Goal: Navigation & Orientation: Find specific page/section

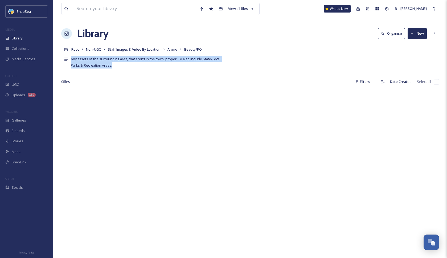
drag, startPoint x: 71, startPoint y: 59, endPoint x: 115, endPoint y: 65, distance: 44.4
click at [115, 65] on div "Any assets of the surrounding area, that aren't in the town, proper. To also in…" at bounding box center [146, 62] width 150 height 13
click at [120, 66] on div "Any assets of the surrounding area, that aren't in the town, proper. To also in…" at bounding box center [146, 62] width 150 height 13
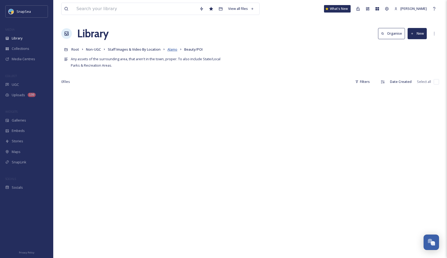
click at [174, 48] on span "Alamo" at bounding box center [173, 49] width 10 height 5
click at [174, 50] on span "Alamo" at bounding box center [173, 49] width 10 height 5
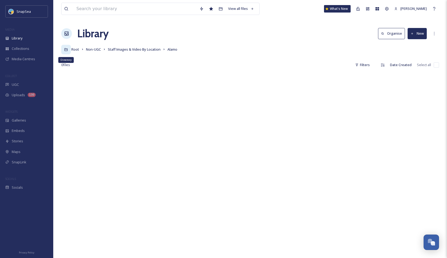
click at [66, 50] on icon at bounding box center [66, 50] width 4 height 4
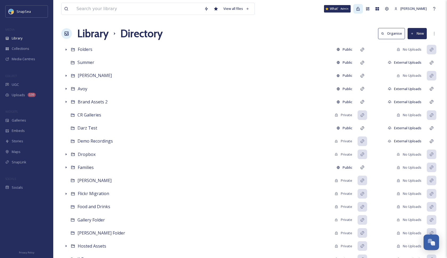
click at [360, 9] on icon at bounding box center [358, 9] width 4 height 4
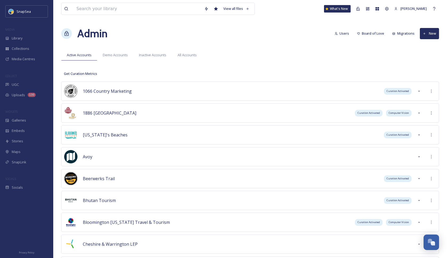
scroll to position [1884, 0]
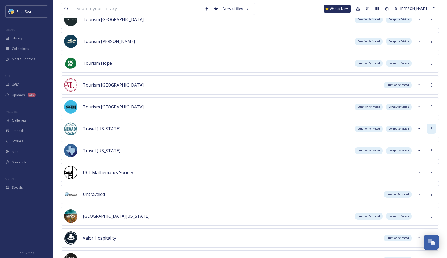
click at [432, 129] on icon at bounding box center [431, 128] width 4 height 4
drag, startPoint x: 416, startPoint y: 140, endPoint x: 413, endPoint y: 140, distance: 3.2
click at [416, 140] on div "Sign into Team" at bounding box center [412, 140] width 47 height 10
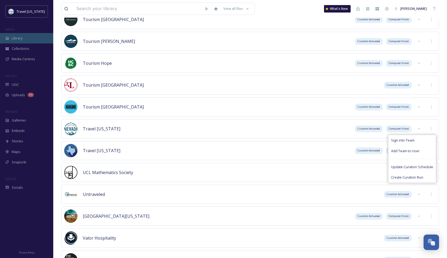
click at [33, 39] on div "Library" at bounding box center [26, 38] width 53 height 10
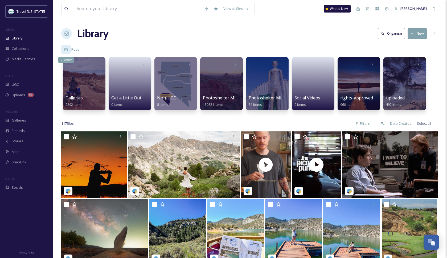
click at [67, 50] on icon at bounding box center [65, 49] width 3 height 3
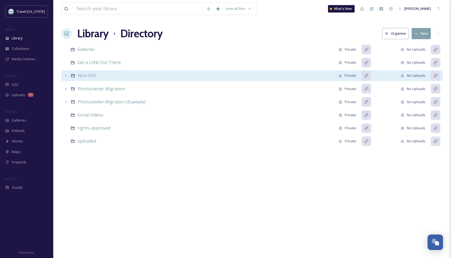
click at [67, 76] on icon at bounding box center [66, 75] width 4 height 4
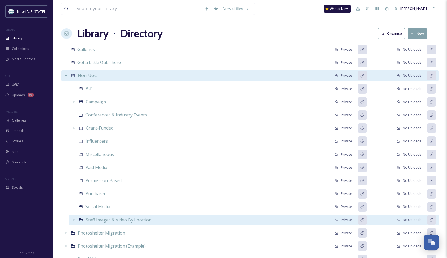
click at [75, 219] on icon at bounding box center [74, 220] width 4 height 4
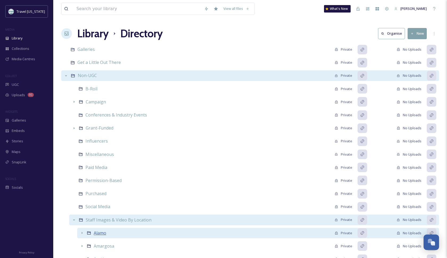
click at [104, 234] on span "Alamo" at bounding box center [100, 233] width 13 height 6
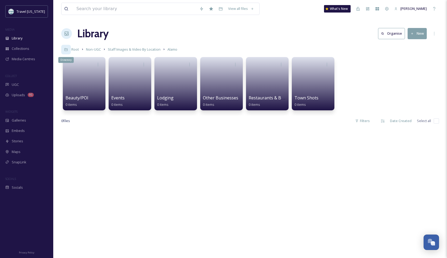
click at [67, 51] on icon at bounding box center [65, 49] width 3 height 3
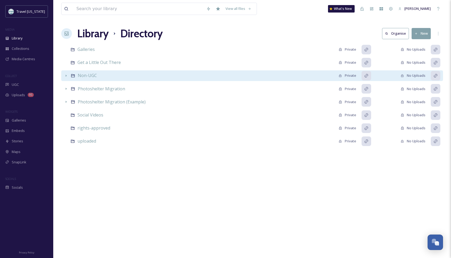
click at [68, 77] on div at bounding box center [66, 76] width 10 height 10
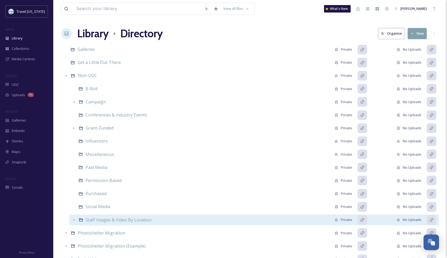
click at [75, 220] on icon at bounding box center [74, 220] width 4 height 4
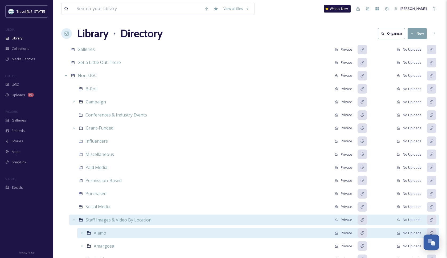
click at [81, 235] on icon at bounding box center [82, 233] width 4 height 4
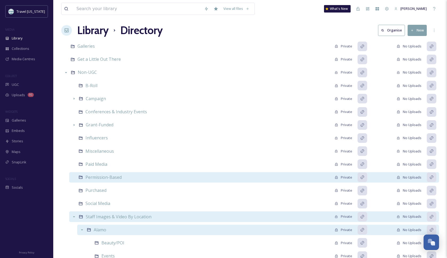
scroll to position [127, 0]
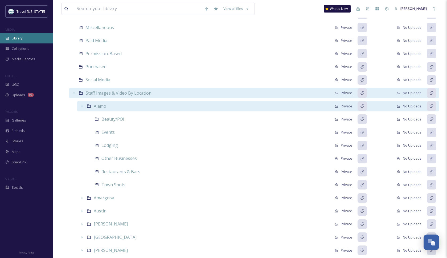
click at [17, 40] on span "Library" at bounding box center [17, 38] width 11 height 5
